Goal: Check status: Check status

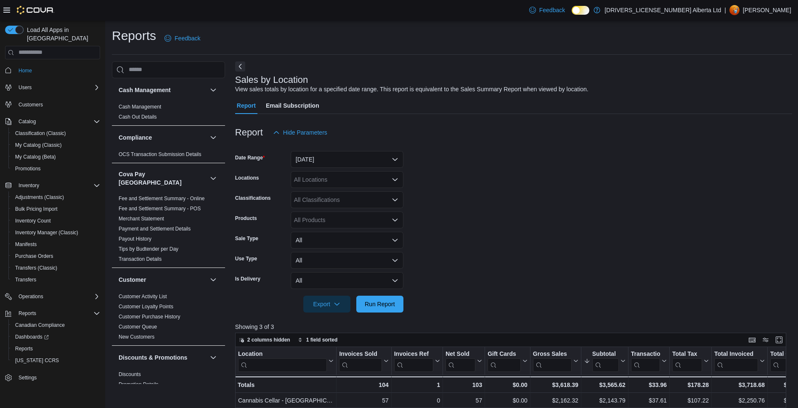
scroll to position [118, 0]
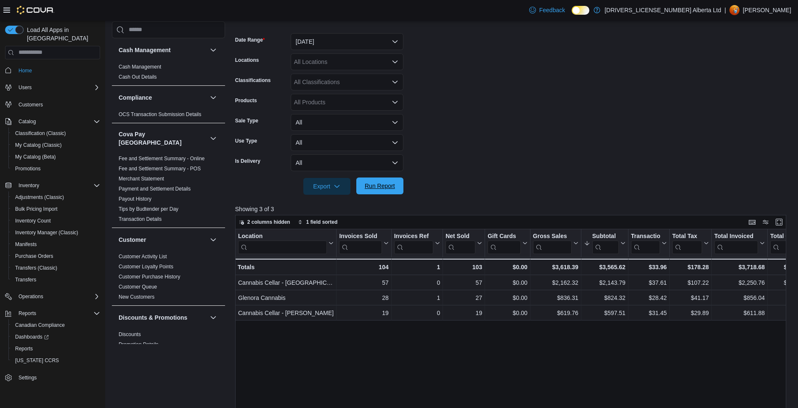
click at [382, 193] on span "Run Report" at bounding box center [379, 185] width 37 height 17
click at [389, 188] on span "Run Report" at bounding box center [380, 186] width 30 height 8
click at [378, 193] on span "Run Report" at bounding box center [379, 185] width 37 height 17
click at [371, 188] on span "Run Report" at bounding box center [380, 186] width 30 height 8
click at [29, 334] on span "Dashboards" at bounding box center [32, 337] width 34 height 7
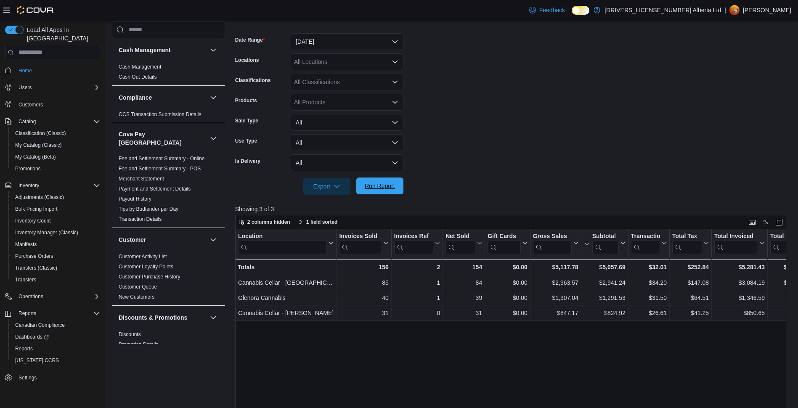
click at [374, 184] on span "Run Report" at bounding box center [380, 186] width 30 height 8
click at [396, 181] on span "Run Report" at bounding box center [379, 185] width 37 height 17
click at [386, 182] on span "Run Report" at bounding box center [379, 185] width 37 height 17
click at [365, 183] on span "Run Report" at bounding box center [380, 186] width 30 height 8
click at [386, 189] on span "Run Report" at bounding box center [380, 186] width 30 height 8
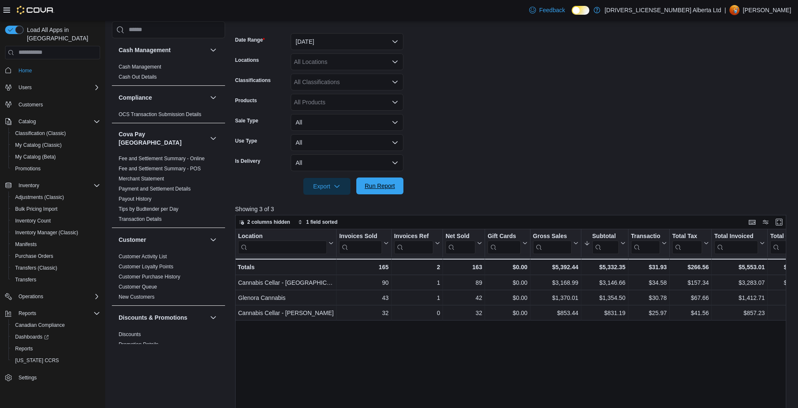
click at [378, 192] on span "Run Report" at bounding box center [379, 185] width 37 height 17
drag, startPoint x: 379, startPoint y: 183, endPoint x: 458, endPoint y: 142, distance: 88.8
click at [379, 183] on span "Run Report" at bounding box center [380, 186] width 30 height 8
click at [401, 186] on button "Run Report" at bounding box center [379, 185] width 47 height 17
